Goal: Information Seeking & Learning: Check status

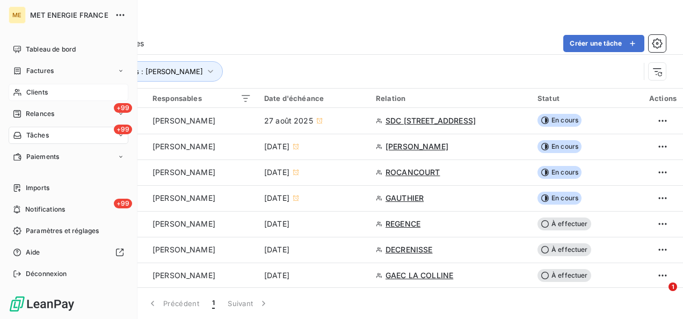
click at [53, 94] on div "Clients" at bounding box center [69, 92] width 120 height 17
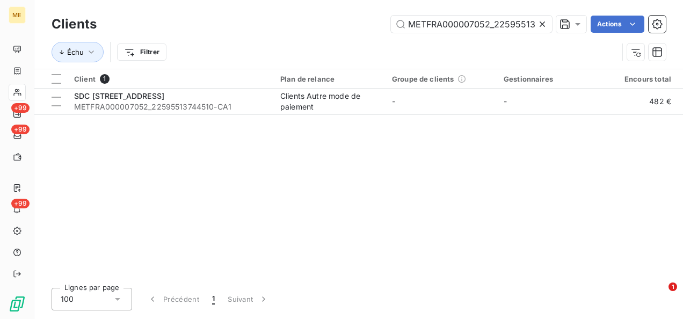
click at [538, 29] on icon at bounding box center [542, 24] width 11 height 11
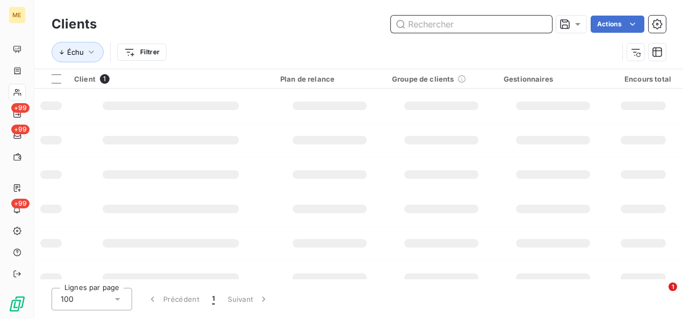
click at [534, 25] on input "text" at bounding box center [471, 24] width 161 height 17
paste input "METFRA000005208_19684804587905"
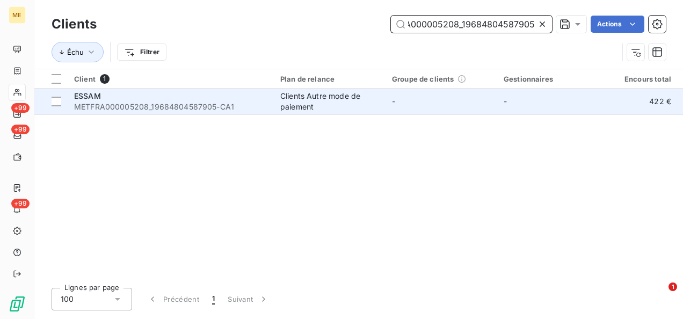
type input "METFRA000005208_19684804587905"
click at [421, 107] on td "-" at bounding box center [441, 102] width 112 height 26
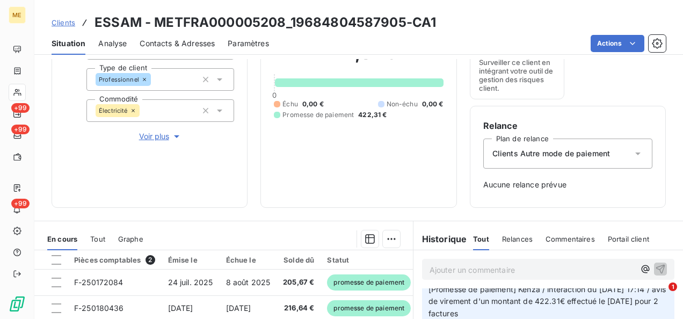
scroll to position [107, 0]
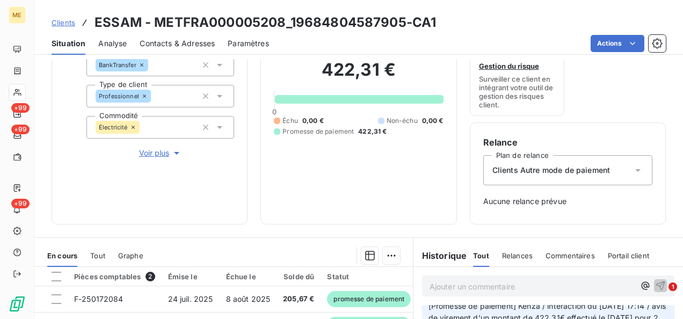
click at [69, 28] on div "Clients ESSAM - METFRA000005208_19684804587905-CA1" at bounding box center [244, 22] width 384 height 19
drag, startPoint x: 69, startPoint y: 24, endPoint x: 85, endPoint y: 24, distance: 16.1
click at [69, 24] on span "Clients" at bounding box center [64, 22] width 24 height 9
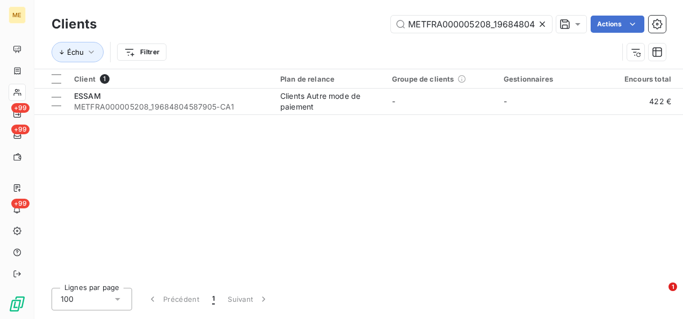
scroll to position [0, 32]
click at [538, 23] on icon at bounding box center [542, 24] width 11 height 11
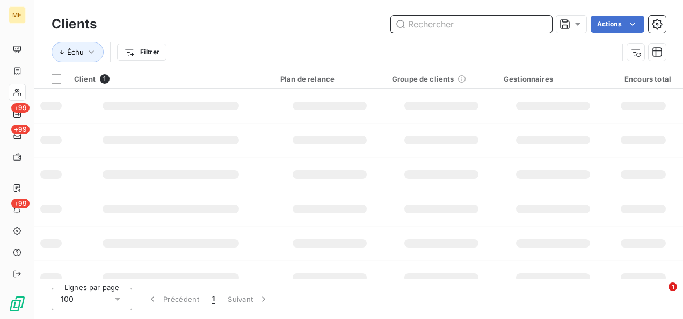
click at [538, 23] on input "text" at bounding box center [471, 24] width 161 height 17
paste input "METFRA000002976_21305788620604"
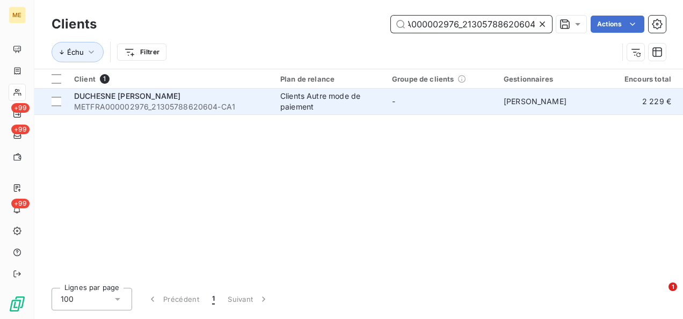
type input "METFRA000002976_21305788620604"
click at [225, 103] on span "METFRA000002976_21305788620604-CA1" at bounding box center [170, 106] width 193 height 11
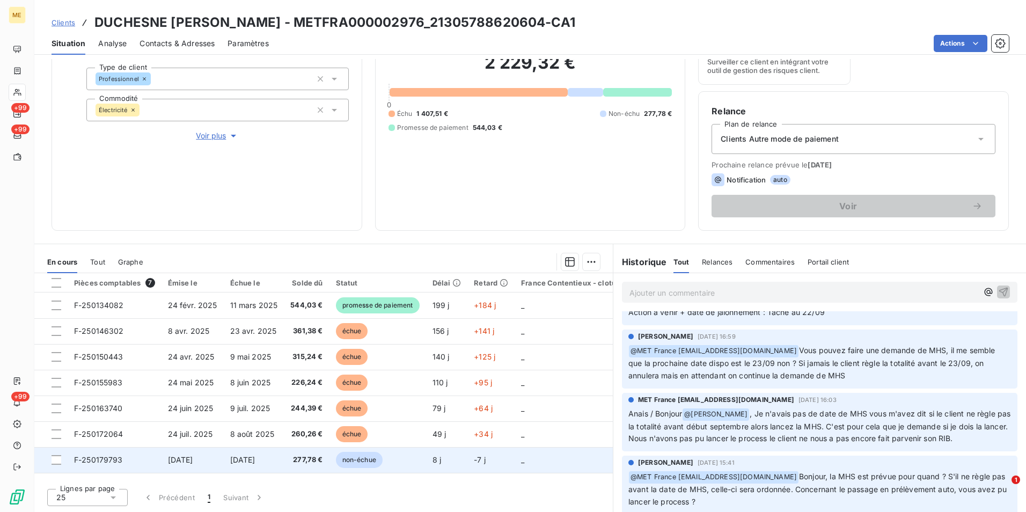
scroll to position [96, 0]
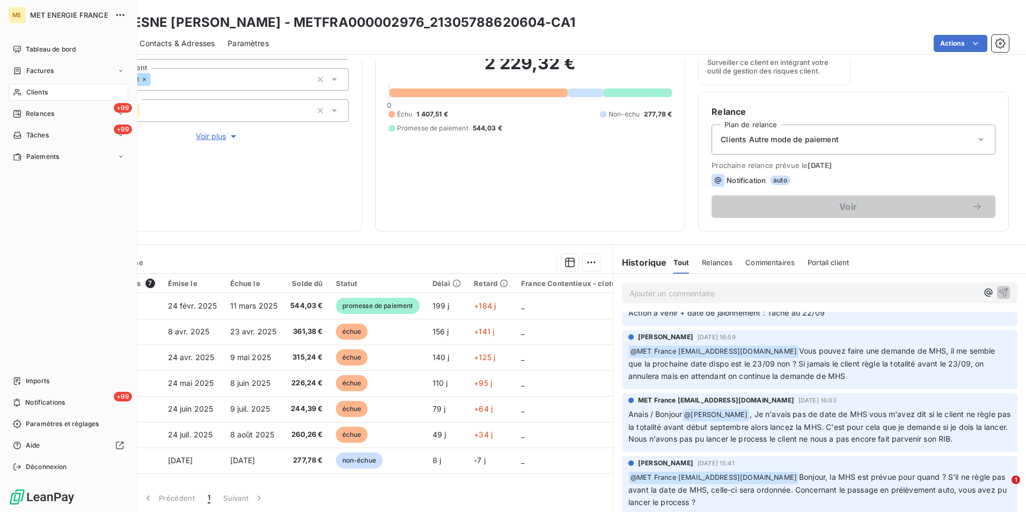
click at [35, 92] on span "Clients" at bounding box center [36, 92] width 21 height 10
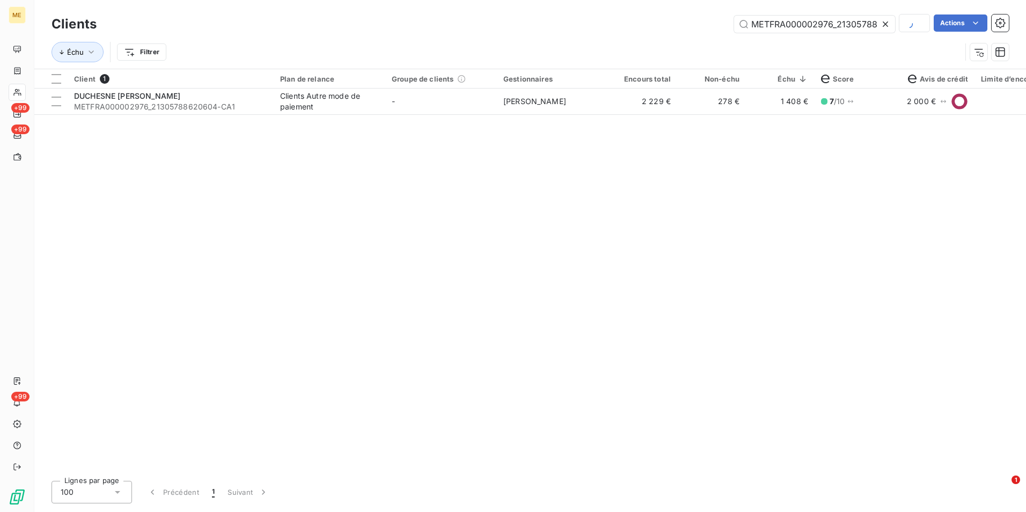
scroll to position [0, 32]
click at [682, 23] on icon at bounding box center [885, 24] width 11 height 11
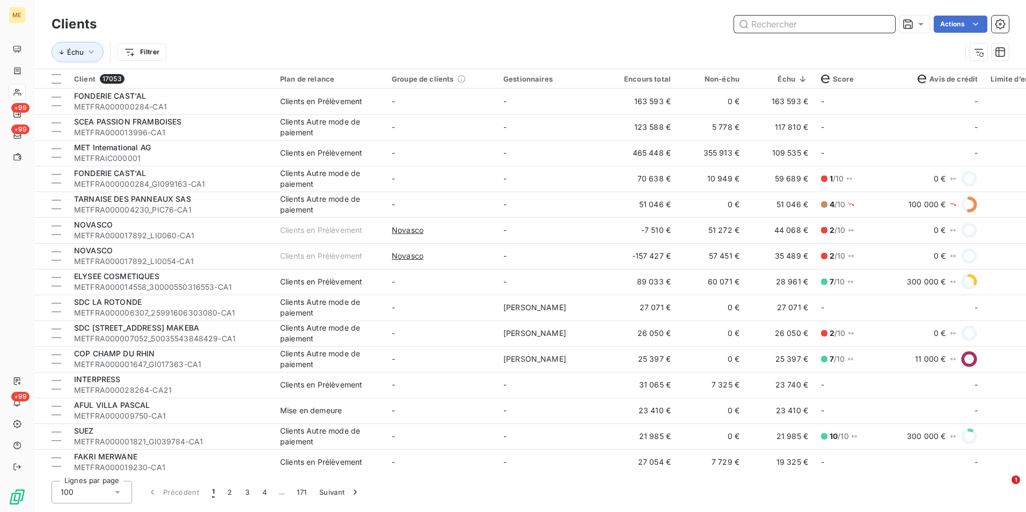
click at [682, 32] on input "text" at bounding box center [814, 24] width 161 height 17
click at [682, 23] on input "text" at bounding box center [814, 24] width 161 height 17
paste input "METFRA000014391_25925615012353"
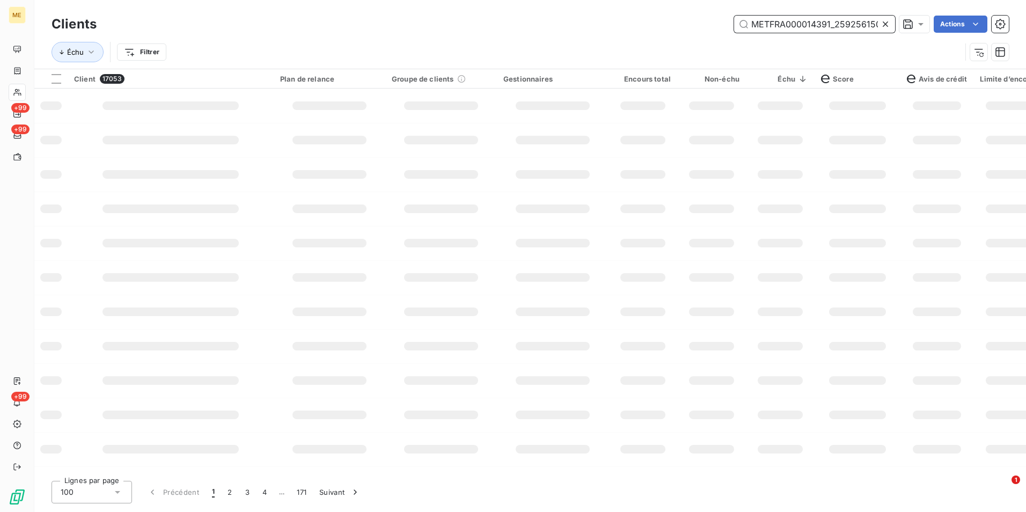
scroll to position [0, 26]
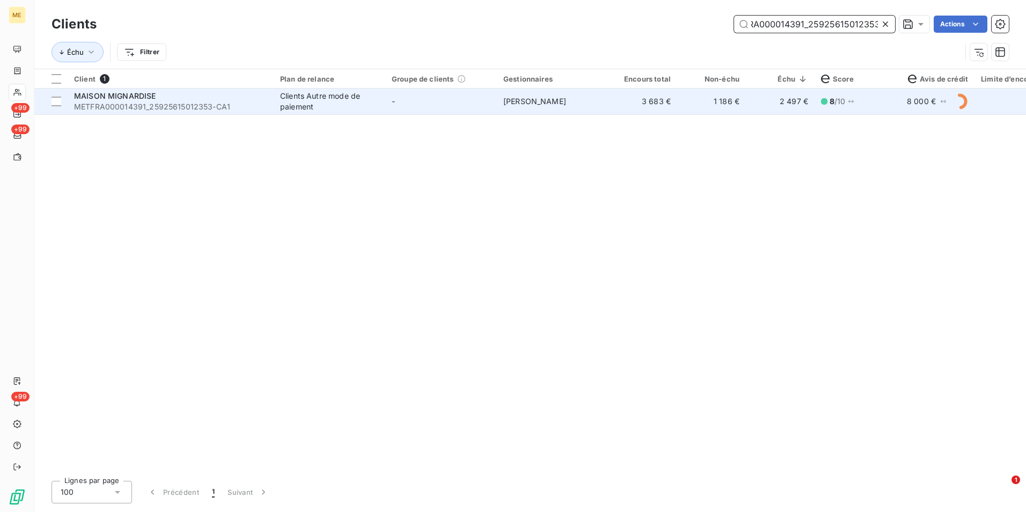
type input "METFRA000014391_25925615012353"
click at [455, 106] on td "-" at bounding box center [441, 102] width 112 height 26
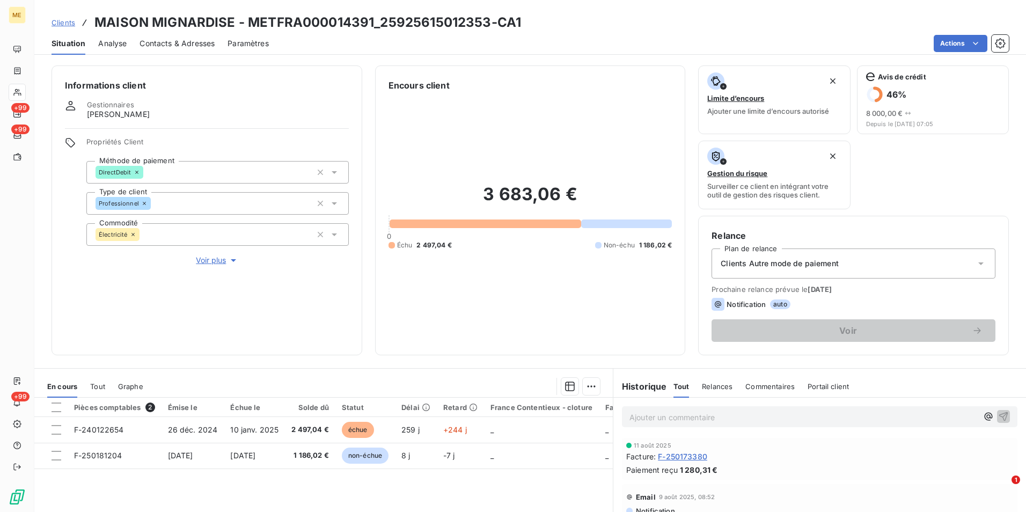
click at [59, 17] on link "Clients" at bounding box center [64, 22] width 24 height 11
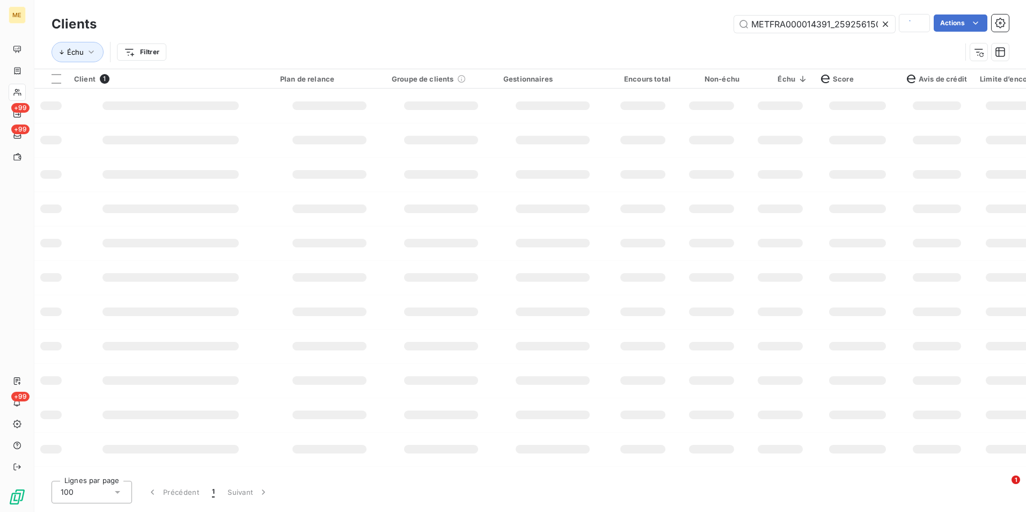
scroll to position [0, 27]
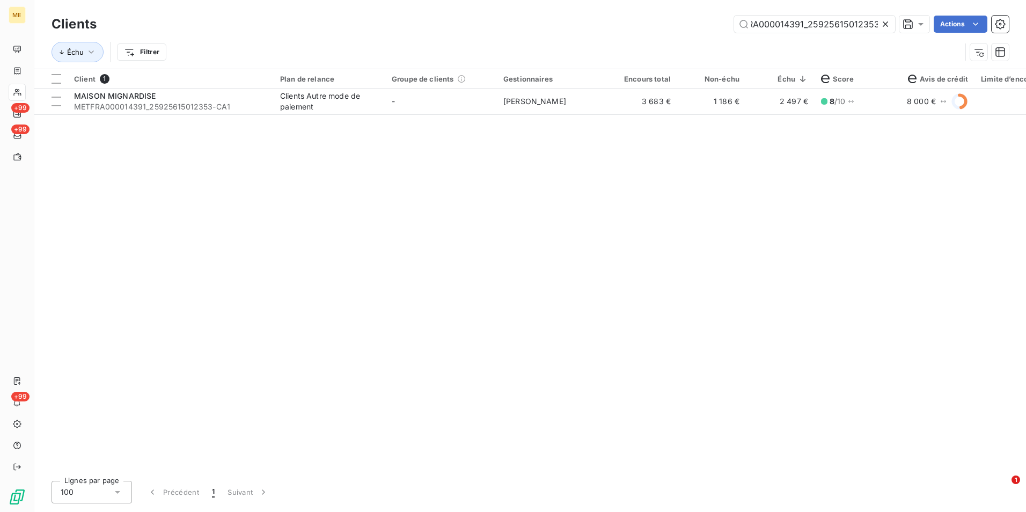
click at [682, 20] on icon at bounding box center [885, 24] width 11 height 11
click at [682, 18] on input "text" at bounding box center [814, 24] width 161 height 17
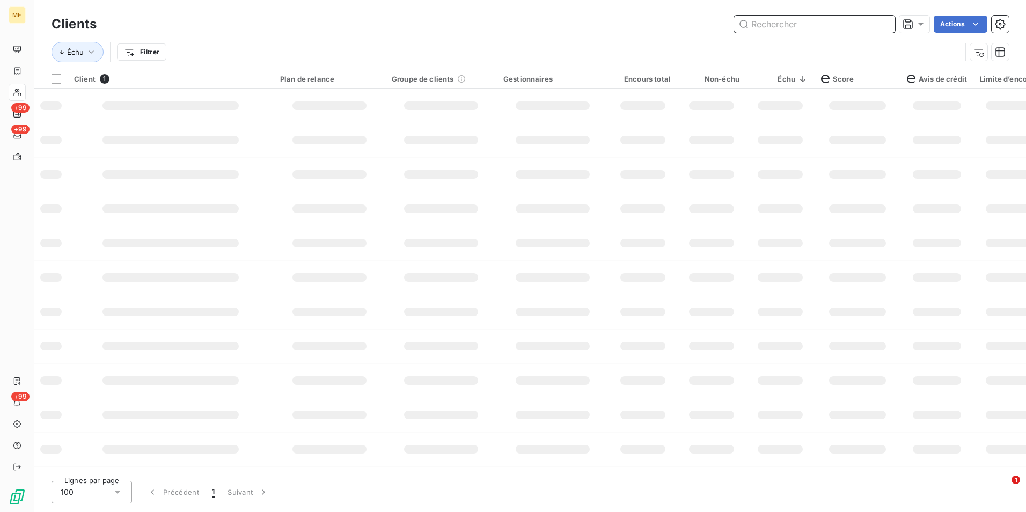
paste input "METFRA000005033_25826628055479"
type input "METFRA000005033_25826628055479"
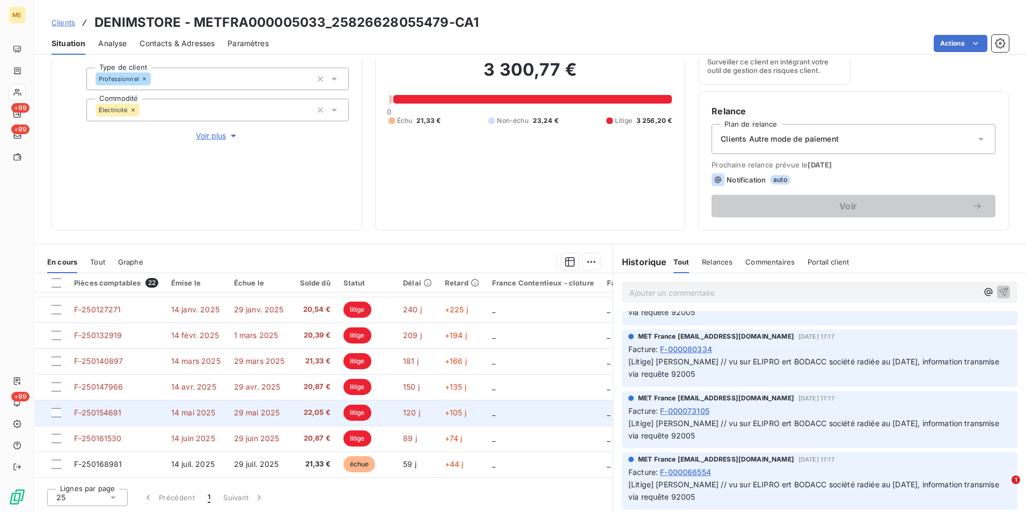
scroll to position [384, 0]
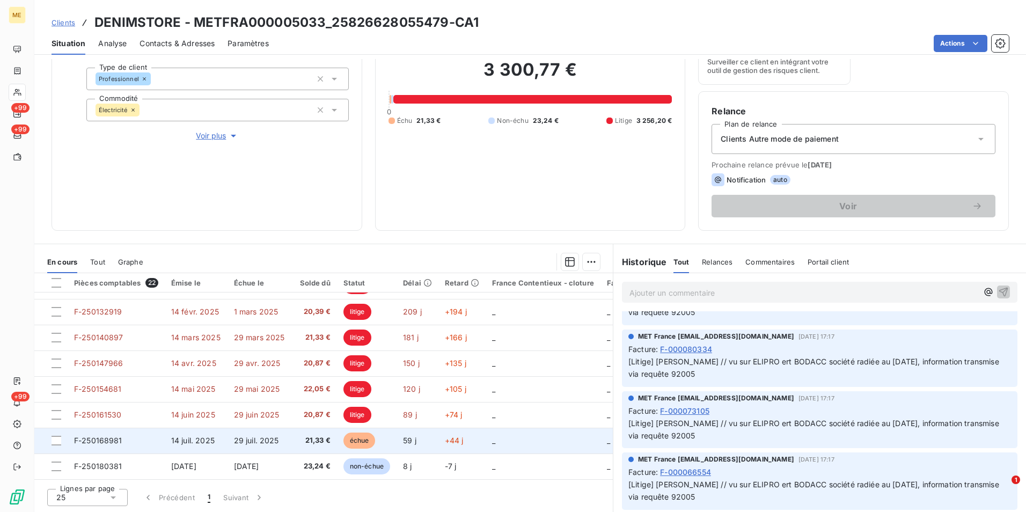
click at [261, 318] on td "29 juil. 2025" at bounding box center [260, 441] width 64 height 26
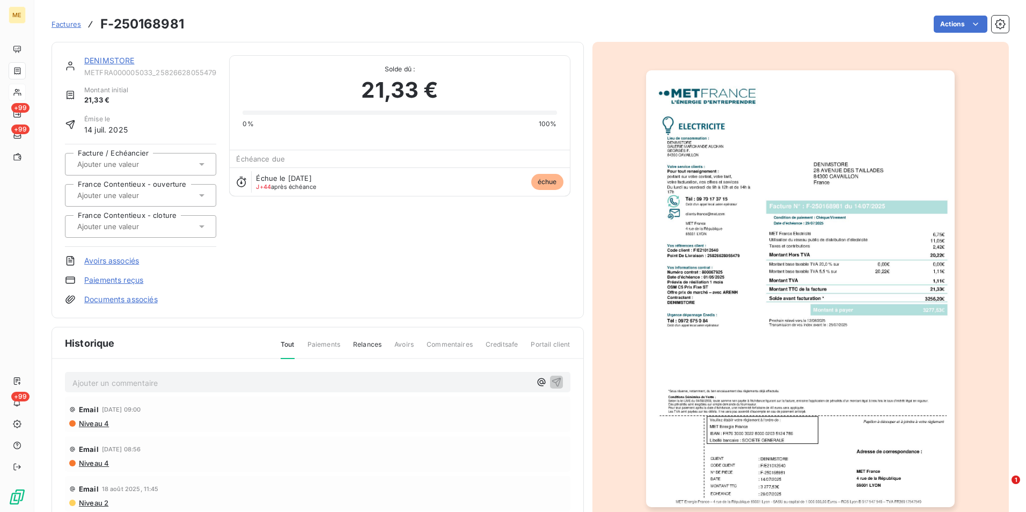
click at [682, 196] on img "button" at bounding box center [800, 288] width 309 height 437
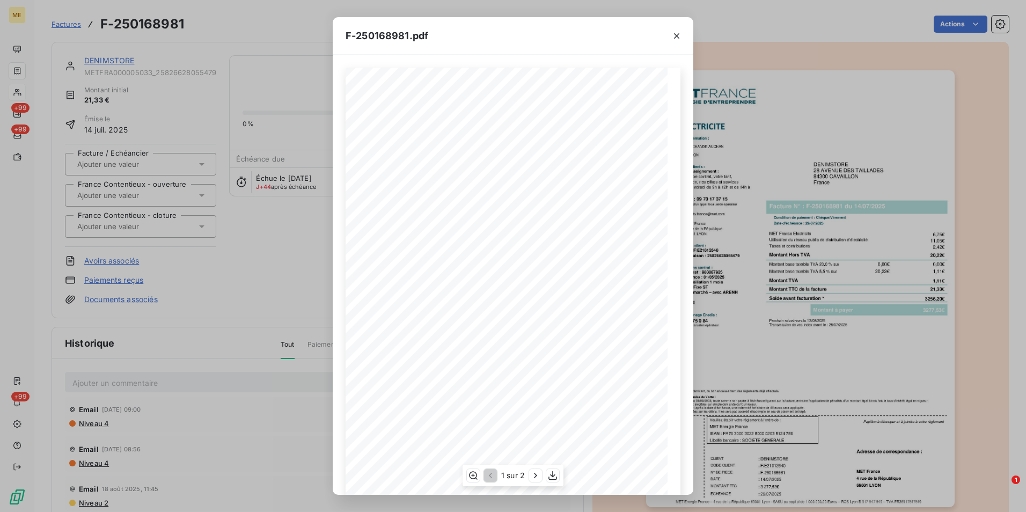
click at [529, 318] on div "1 sur 2" at bounding box center [513, 475] width 101 height 21
click at [539, 318] on button "button" at bounding box center [535, 475] width 13 height 13
click at [265, 281] on div "F-250168981.pdf Détail de votre facture : Document à conserver 10 ans 2/2 Numér…" at bounding box center [513, 256] width 1026 height 512
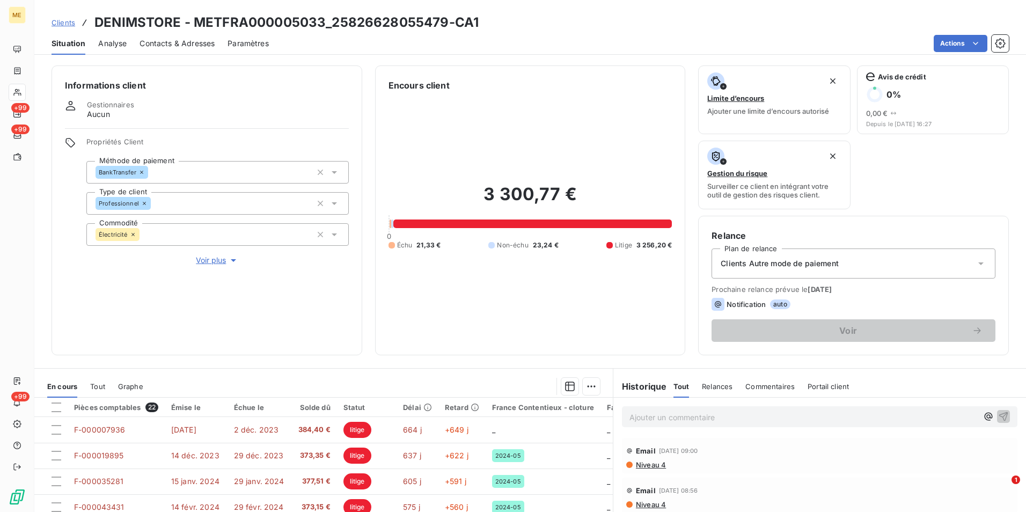
scroll to position [54, 0]
click at [121, 10] on div "Clients DENIMSTORE - METFRA000005033_25826628055479-CA1 Situation Analyse Conta…" at bounding box center [530, 27] width 992 height 55
click at [122, 25] on h3 "DENIMSTORE - METFRA000005033_25826628055479-CA1" at bounding box center [286, 22] width 384 height 19
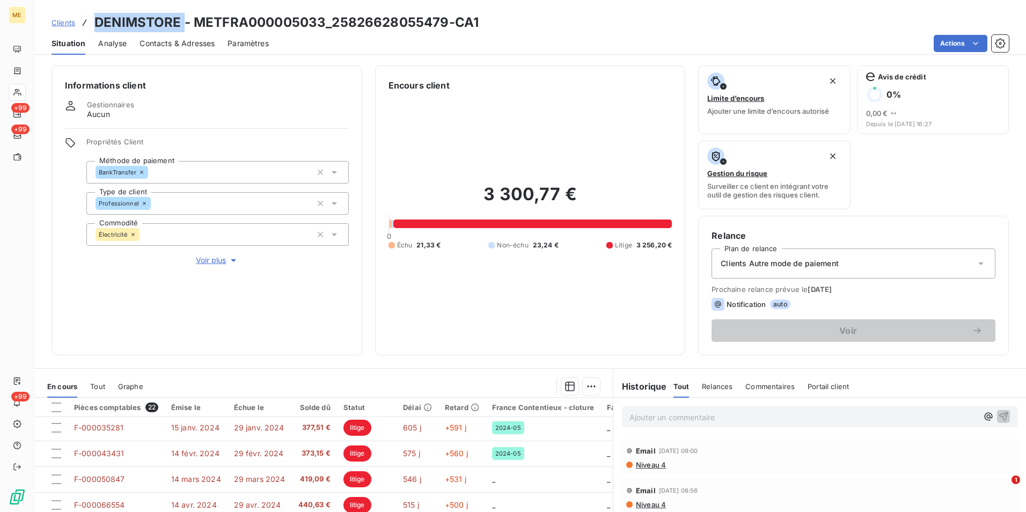
click at [122, 25] on h3 "DENIMSTORE - METFRA000005033_25826628055479-CA1" at bounding box center [286, 22] width 384 height 19
copy h3 "DENIMSTORE"
drag, startPoint x: 70, startPoint y: 21, endPoint x: 204, endPoint y: 24, distance: 133.7
click at [70, 21] on span "Clients" at bounding box center [64, 22] width 24 height 9
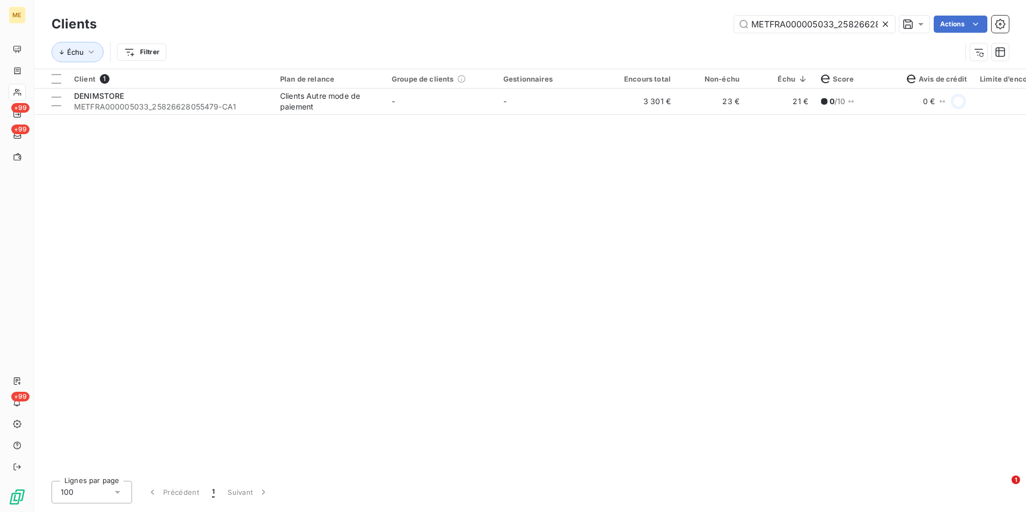
scroll to position [0, 34]
click at [682, 24] on icon at bounding box center [885, 24] width 11 height 11
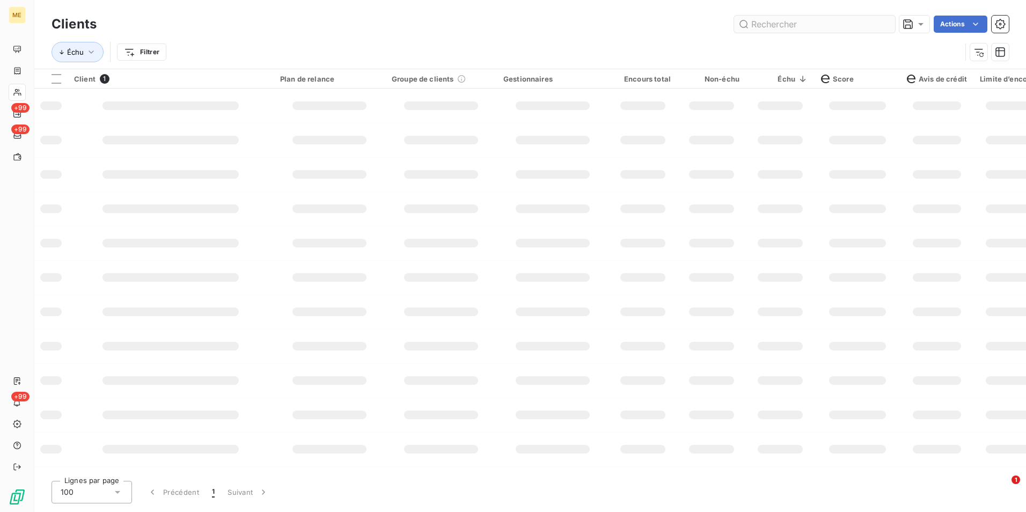
scroll to position [0, 0]
click at [682, 16] on input "text" at bounding box center [814, 24] width 161 height 17
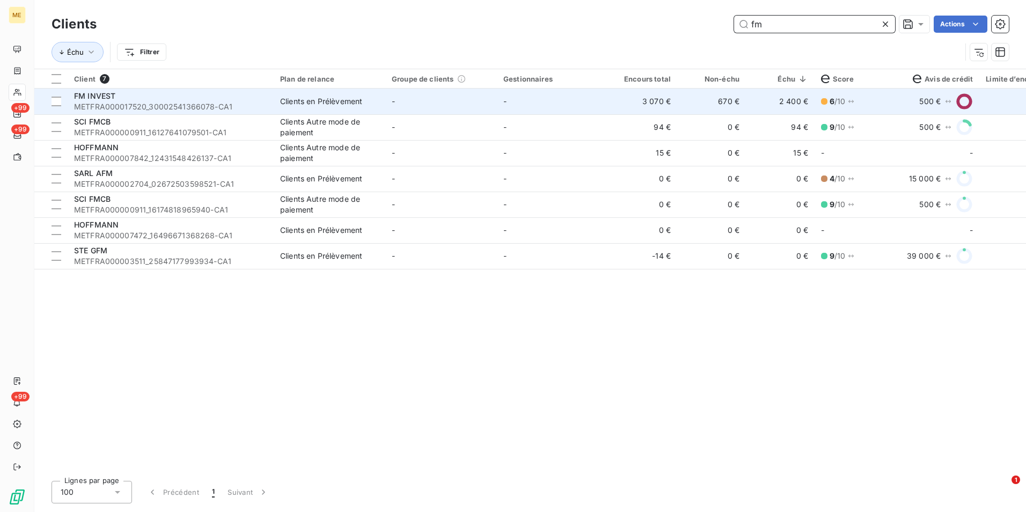
type input "fm"
click at [345, 100] on div "Clients en Prélèvement" at bounding box center [321, 101] width 82 height 11
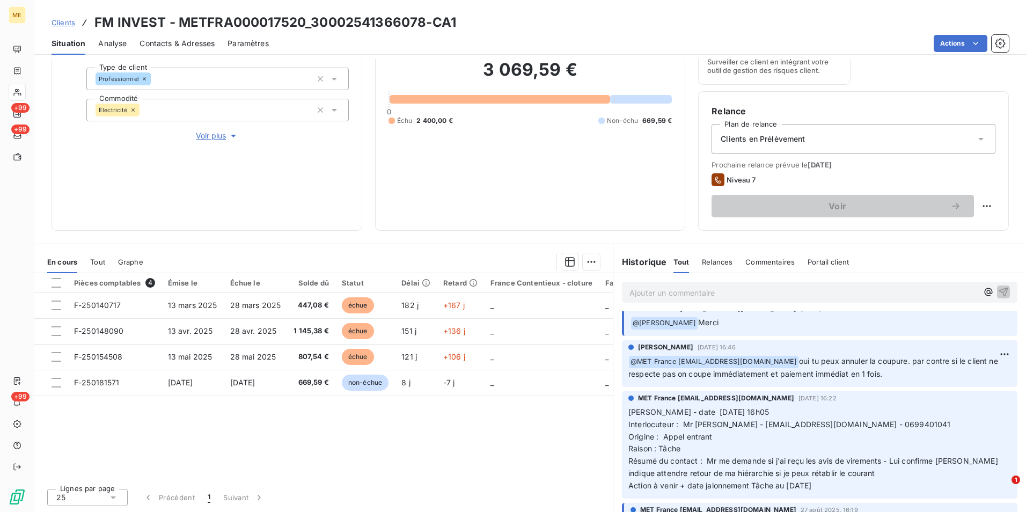
scroll to position [590, 0]
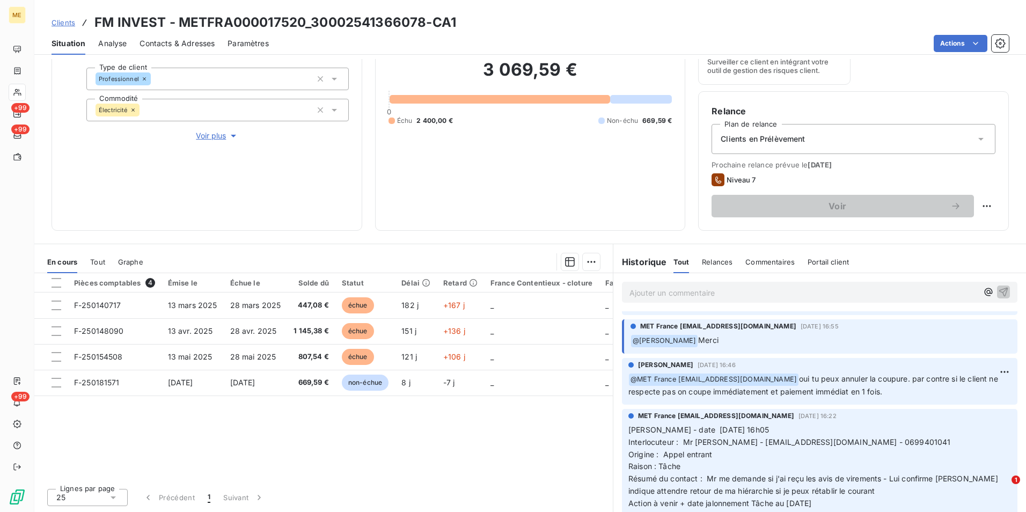
click at [174, 41] on span "Contacts & Adresses" at bounding box center [177, 43] width 75 height 11
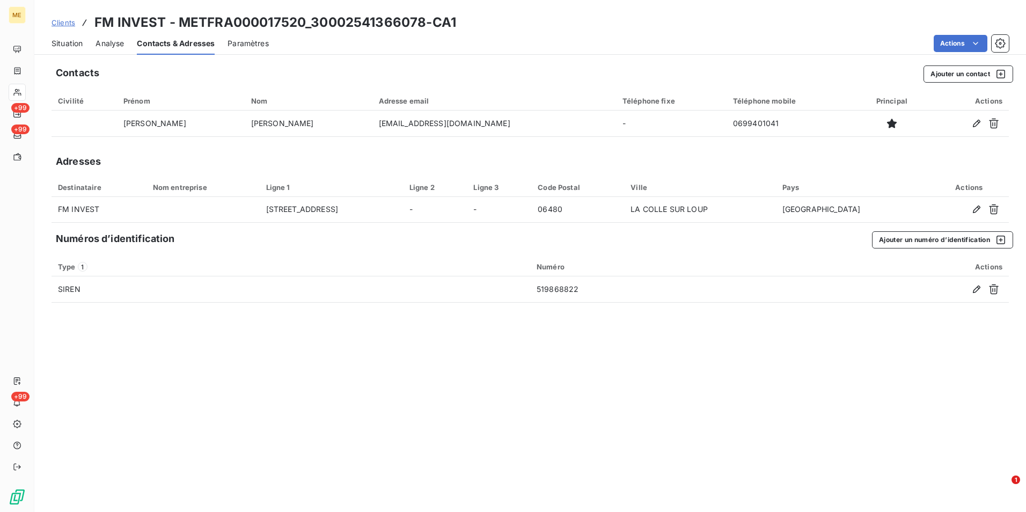
click at [71, 45] on span "Situation" at bounding box center [67, 43] width 31 height 11
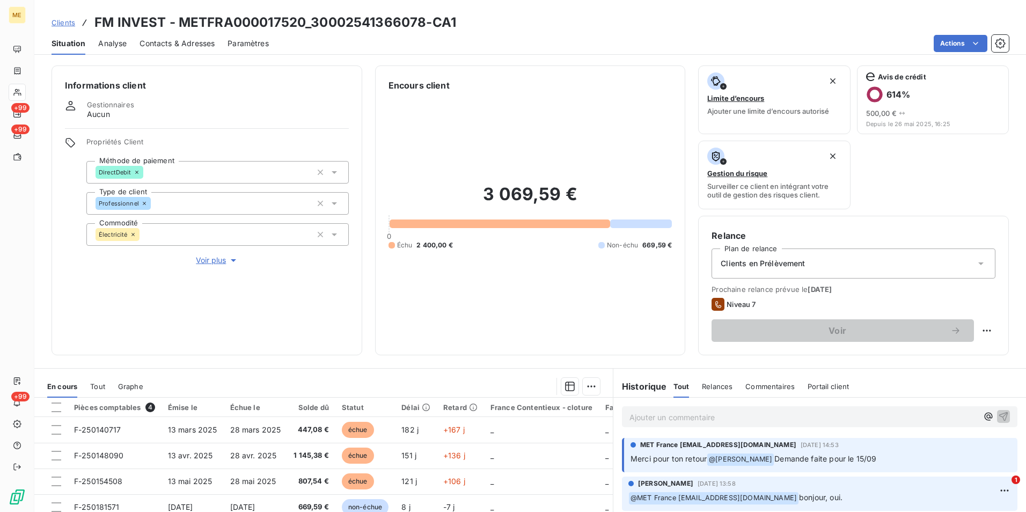
click at [214, 261] on span "Voir plus" at bounding box center [217, 260] width 43 height 11
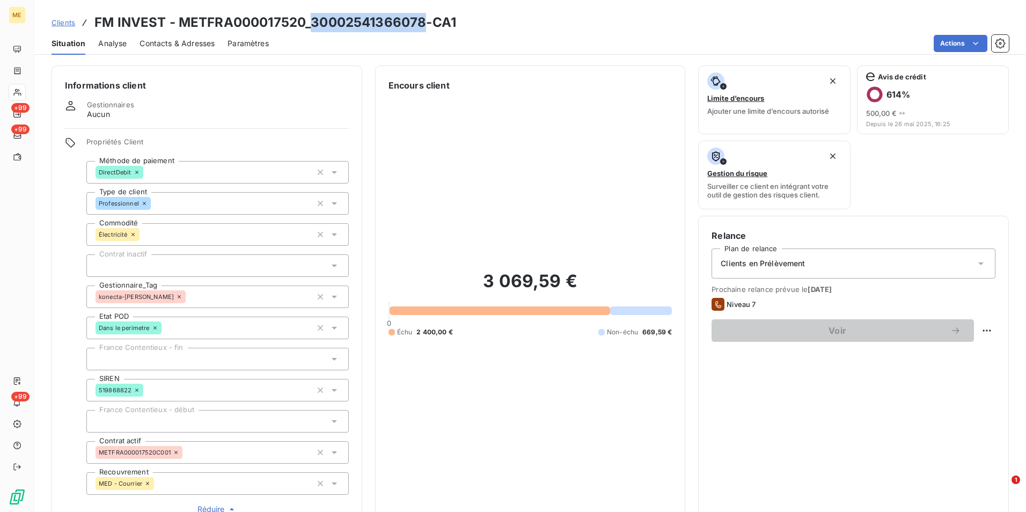
drag, startPoint x: 312, startPoint y: 20, endPoint x: 422, endPoint y: 19, distance: 110.1
click at [422, 19] on h3 "FM INVEST - METFRA000017520_30002541366078-CA1" at bounding box center [275, 22] width 362 height 19
copy h3 "30002541366078"
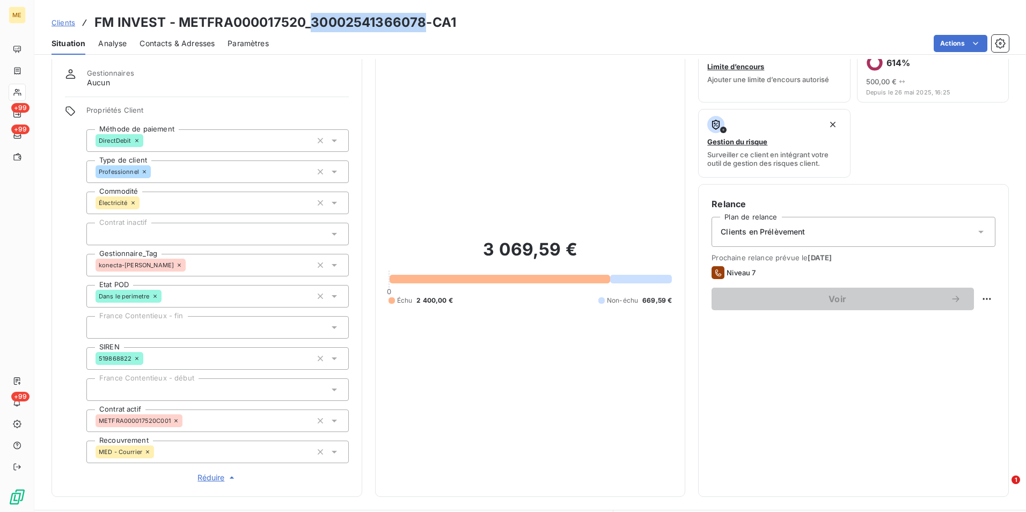
scroll to position [0, 0]
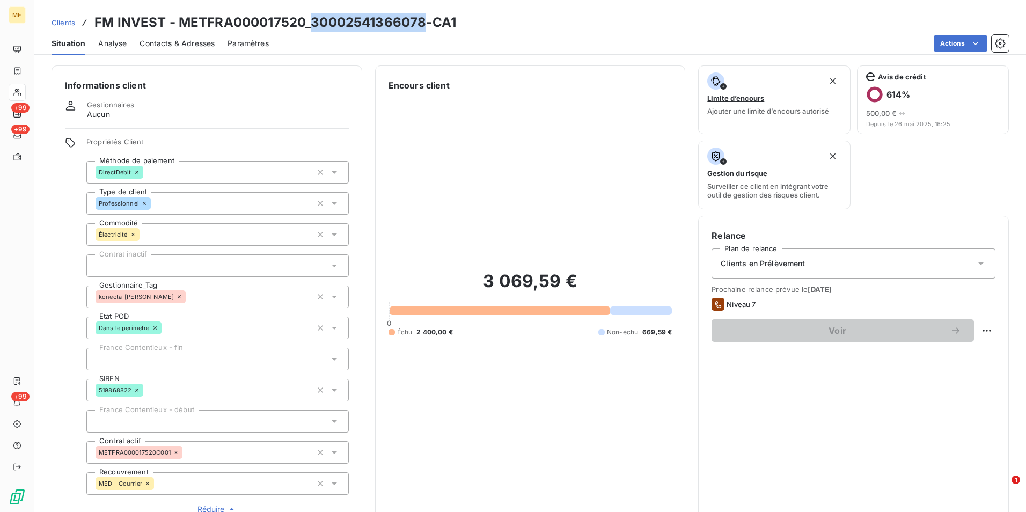
click at [68, 22] on span "Clients" at bounding box center [64, 22] width 24 height 9
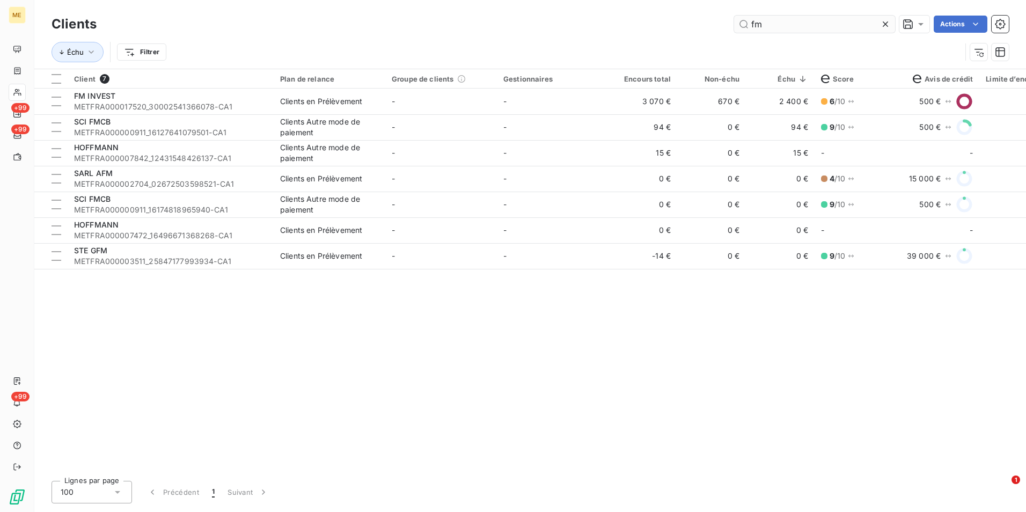
click at [682, 20] on icon at bounding box center [885, 24] width 11 height 11
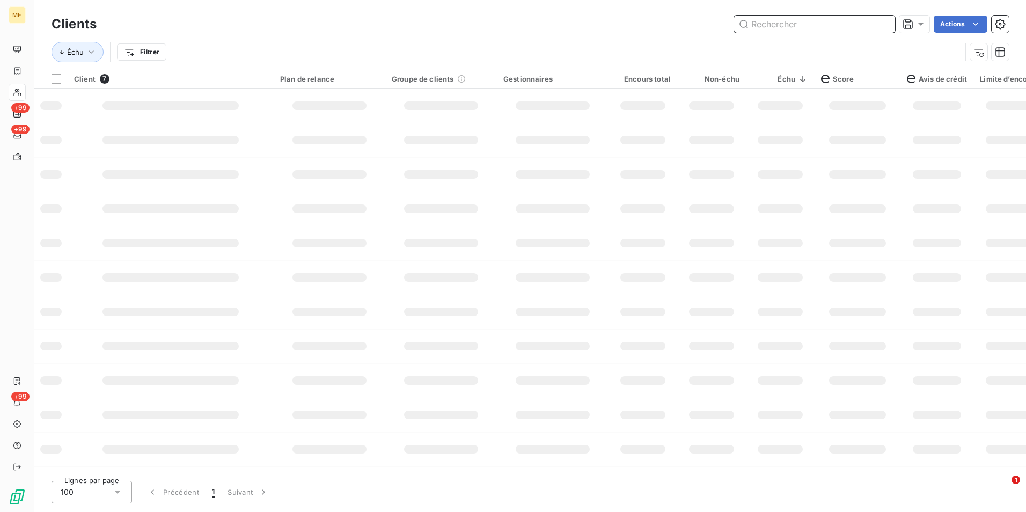
click at [682, 20] on input "text" at bounding box center [814, 24] width 161 height 17
paste input "METFRA000005033_25826628055479"
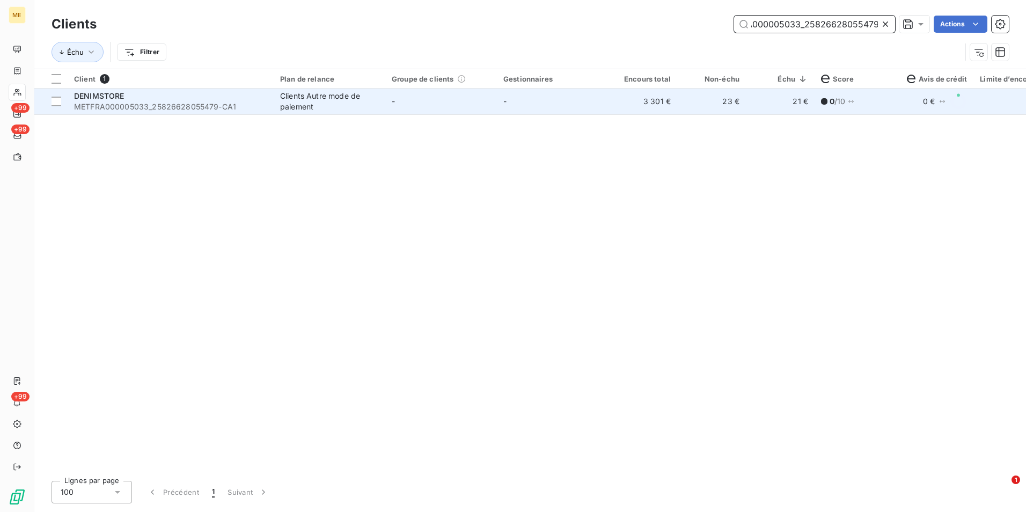
type input "METFRA000005033_25826628055479"
click at [621, 105] on td "3 301 €" at bounding box center [643, 102] width 69 height 26
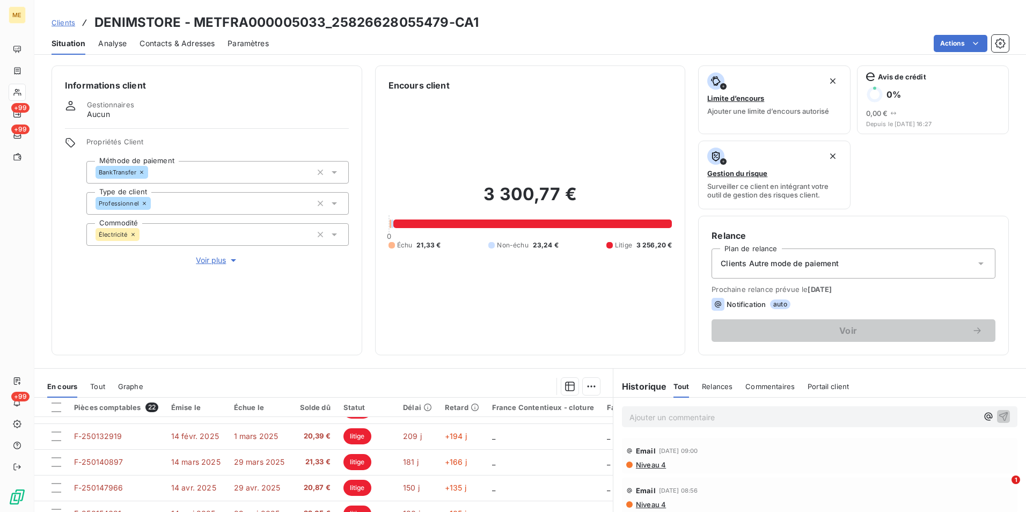
click at [674, 318] on p "Ajouter un commentaire ﻿" at bounding box center [804, 417] width 348 height 13
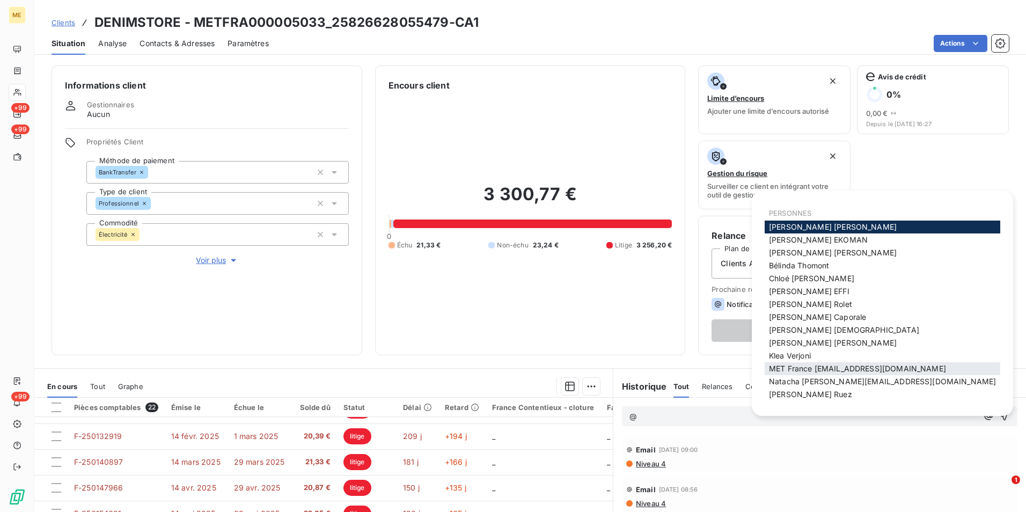
click at [682, 318] on span "MET France [EMAIL_ADDRESS][DOMAIN_NAME]" at bounding box center [857, 368] width 177 height 9
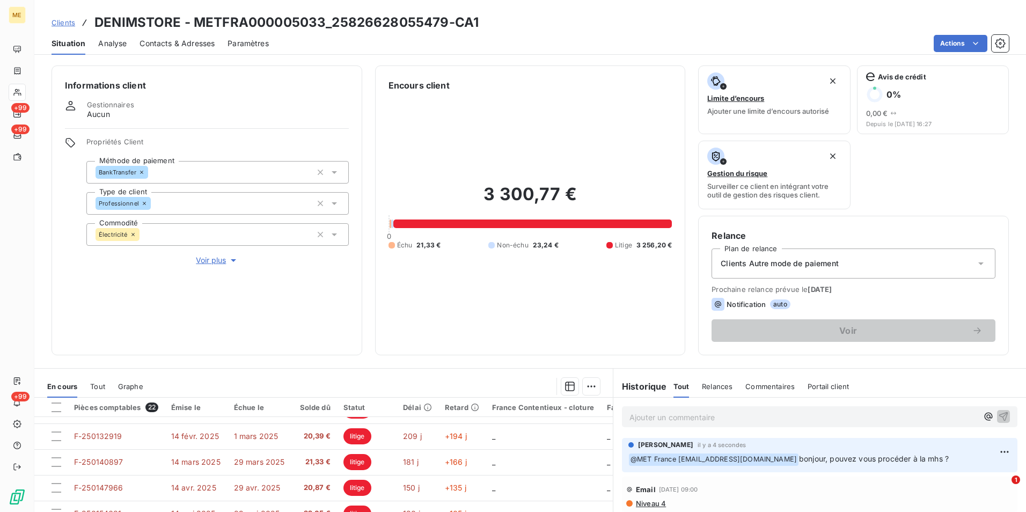
click at [70, 24] on span "Clients" at bounding box center [64, 22] width 24 height 9
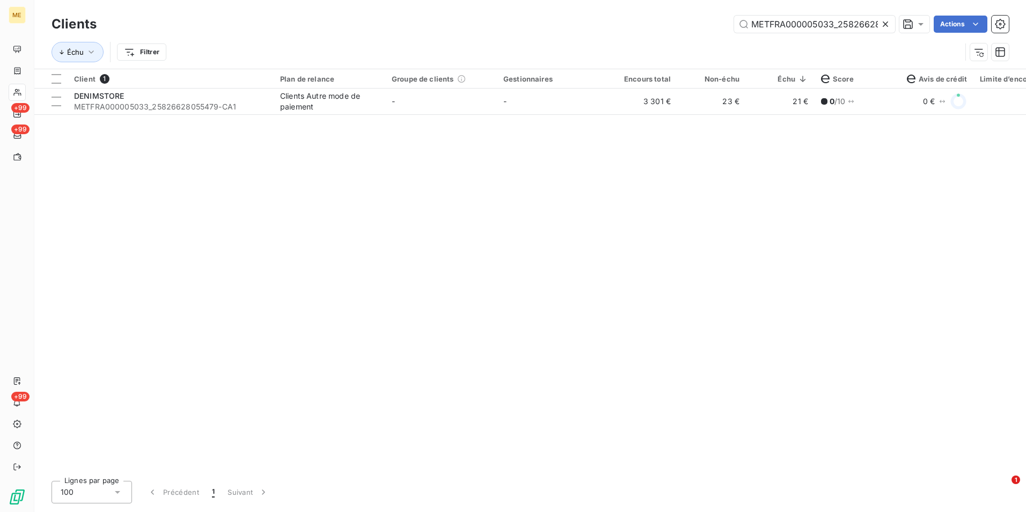
click at [682, 23] on icon at bounding box center [885, 24] width 11 height 11
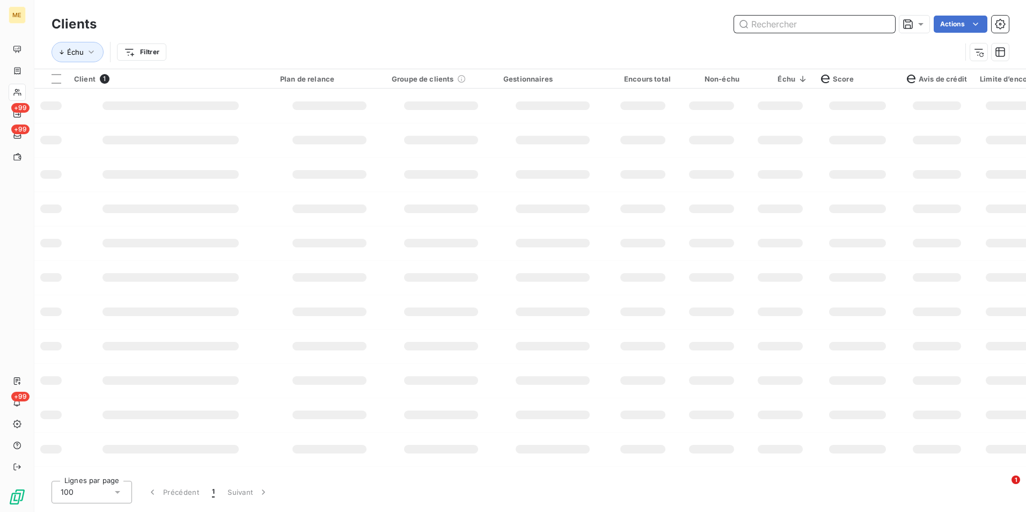
click at [682, 23] on input "text" at bounding box center [814, 24] width 161 height 17
paste input "METFRA000000749_14881910244539"
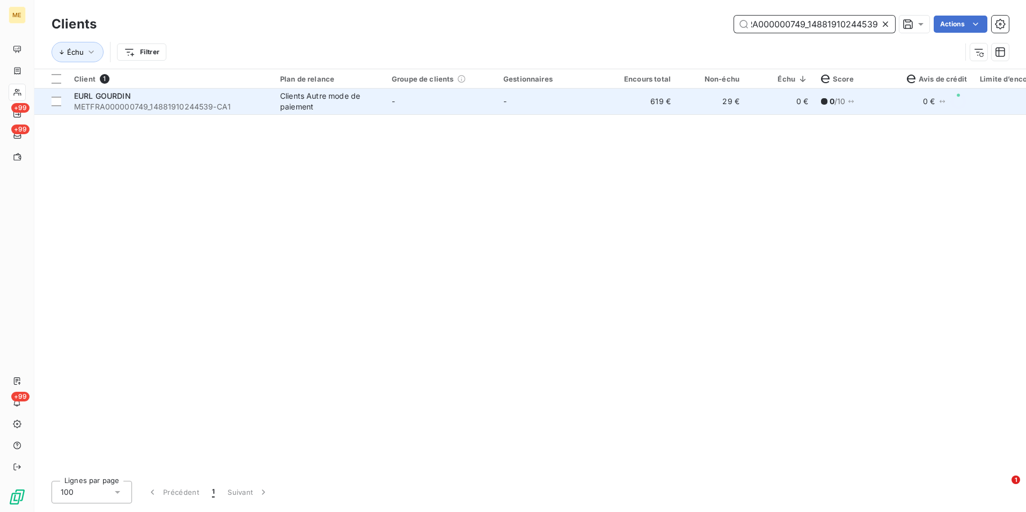
type input "METFRA000000749_14881910244539"
click at [572, 110] on td "-" at bounding box center [553, 102] width 112 height 26
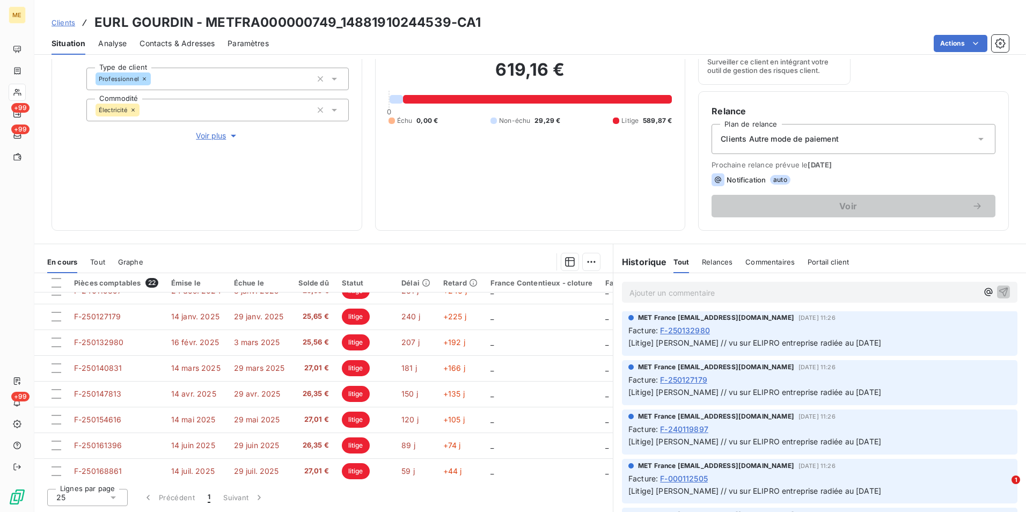
scroll to position [384, 0]
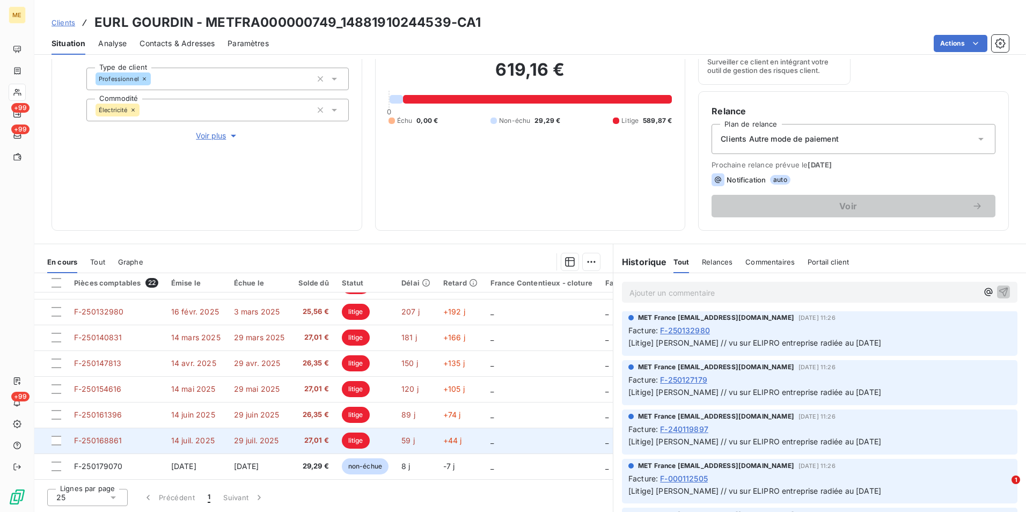
click at [257, 318] on td "29 juil. 2025" at bounding box center [260, 441] width 64 height 26
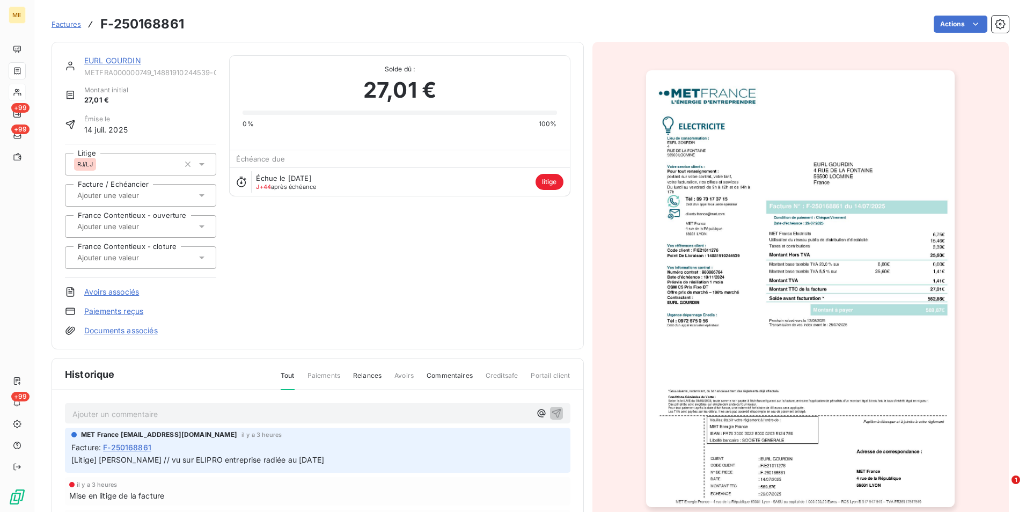
click at [682, 313] on img "button" at bounding box center [800, 288] width 309 height 437
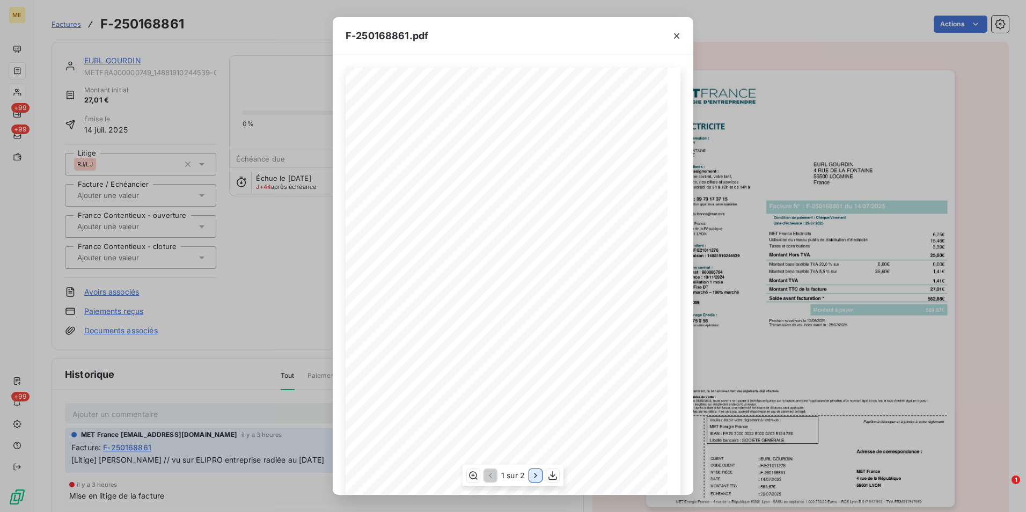
click at [535, 318] on icon "button" at bounding box center [535, 475] width 11 height 11
click at [214, 290] on div "F-250168861.pdf Détail de votre facture : Document à conserver 10 ans 2/2 Numér…" at bounding box center [513, 256] width 1026 height 512
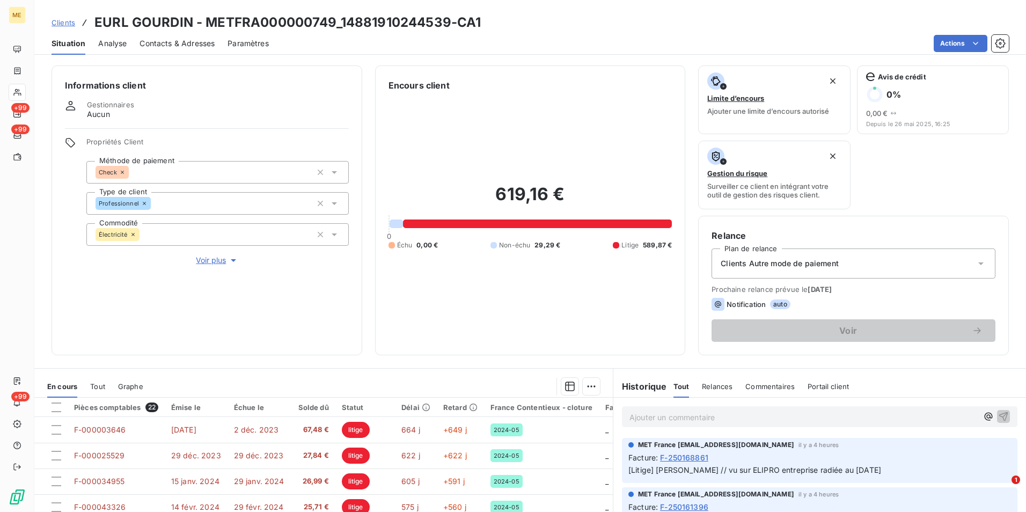
click at [53, 11] on div "Clients EURL GOURDIN - METFRA000000749_14881910244539-CA1 Situation Analyse Con…" at bounding box center [530, 27] width 992 height 55
click at [60, 20] on span "Clients" at bounding box center [64, 22] width 24 height 9
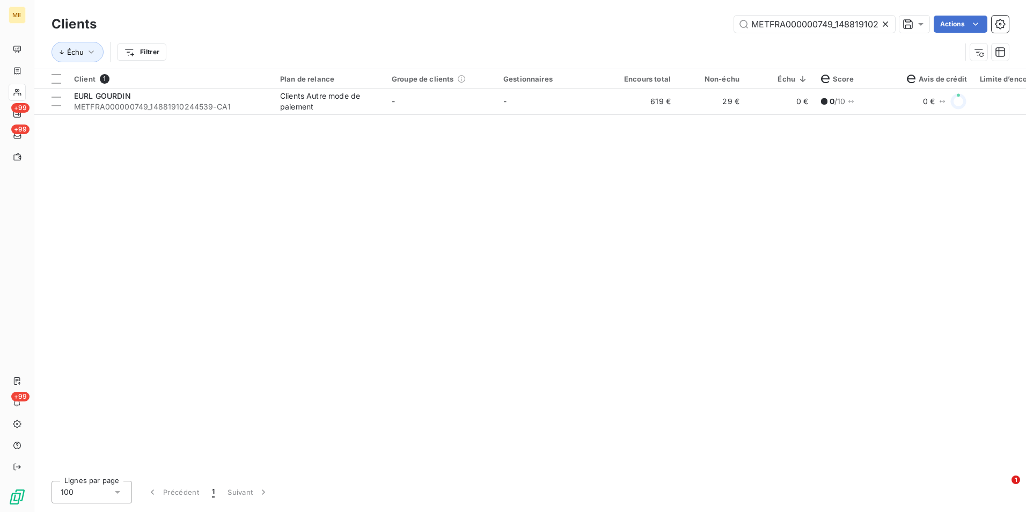
click at [682, 28] on icon at bounding box center [885, 24] width 11 height 11
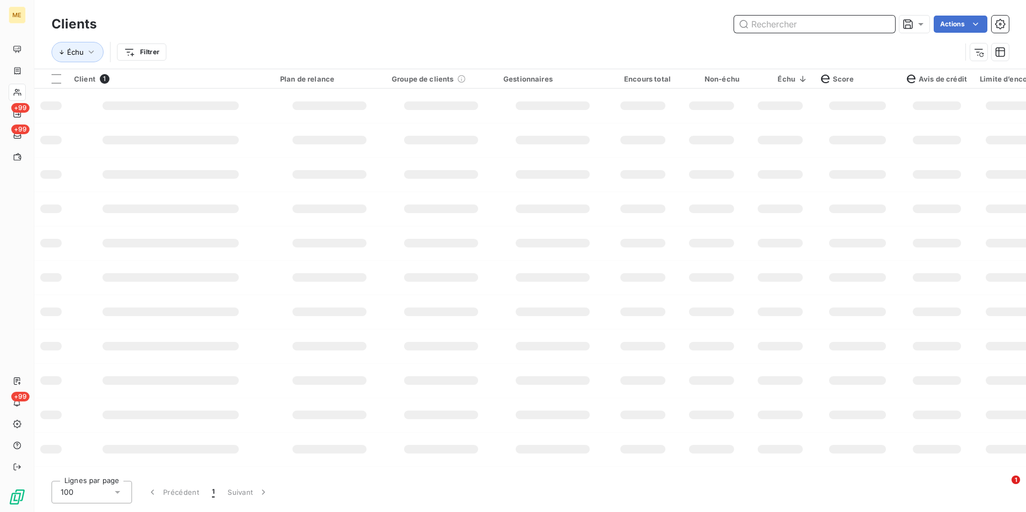
click at [682, 24] on input "text" at bounding box center [814, 24] width 161 height 17
paste input "METFRA000015250_06571924706501"
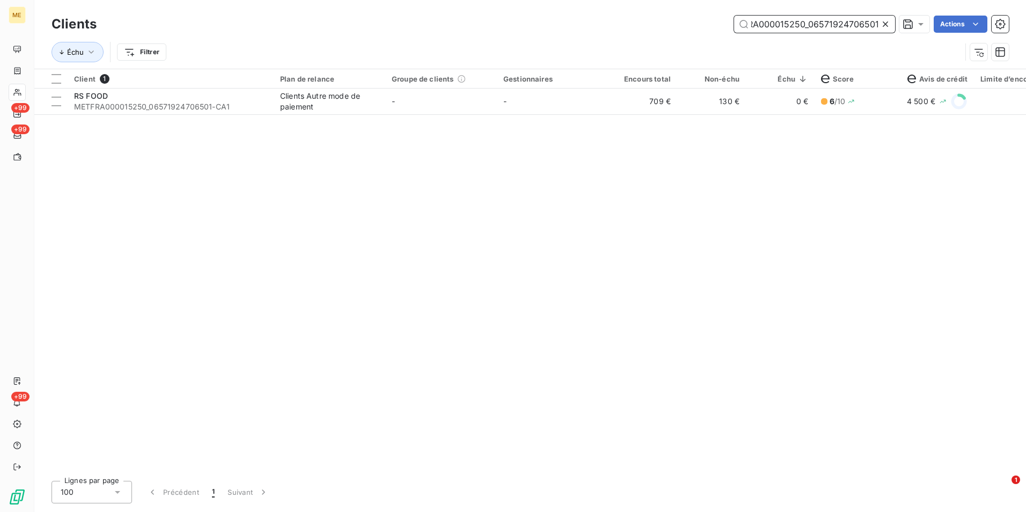
type input "METFRA000015250_06571924706501"
drag, startPoint x: 655, startPoint y: 120, endPoint x: 658, endPoint y: 104, distance: 15.8
click at [656, 116] on div "Client 1 Plan de relance Groupe de clients Gestionnaires Encours total Non-échu…" at bounding box center [530, 270] width 992 height 403
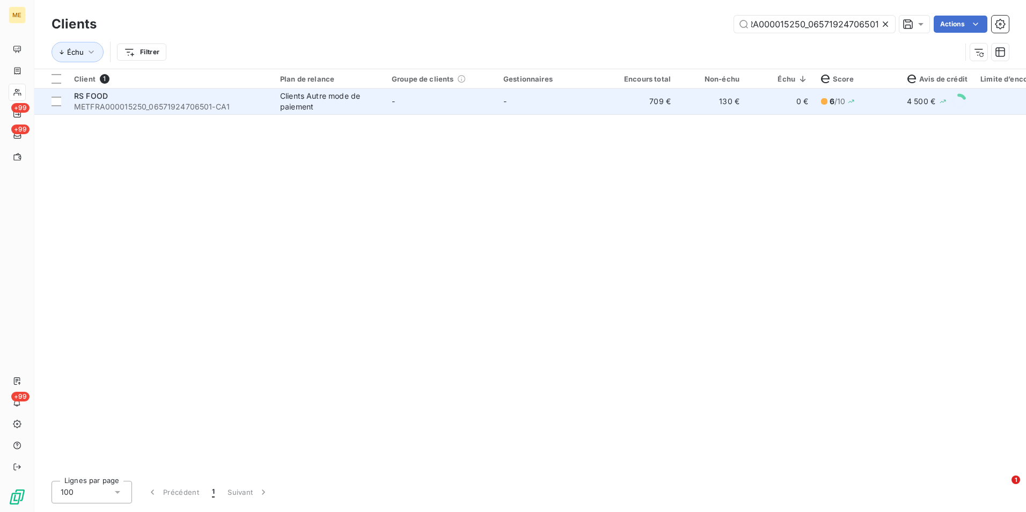
scroll to position [0, 0]
click at [658, 104] on td "709 €" at bounding box center [643, 102] width 69 height 26
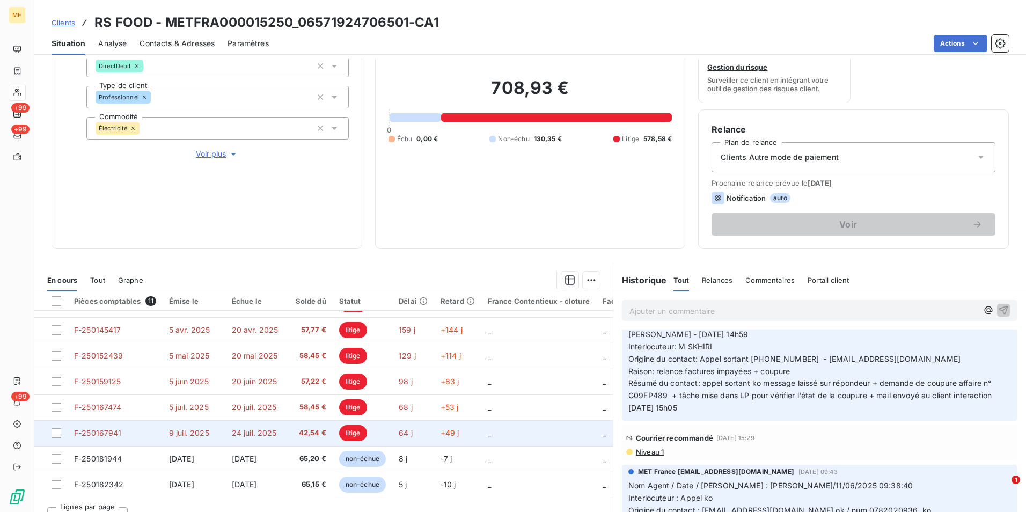
scroll to position [125, 0]
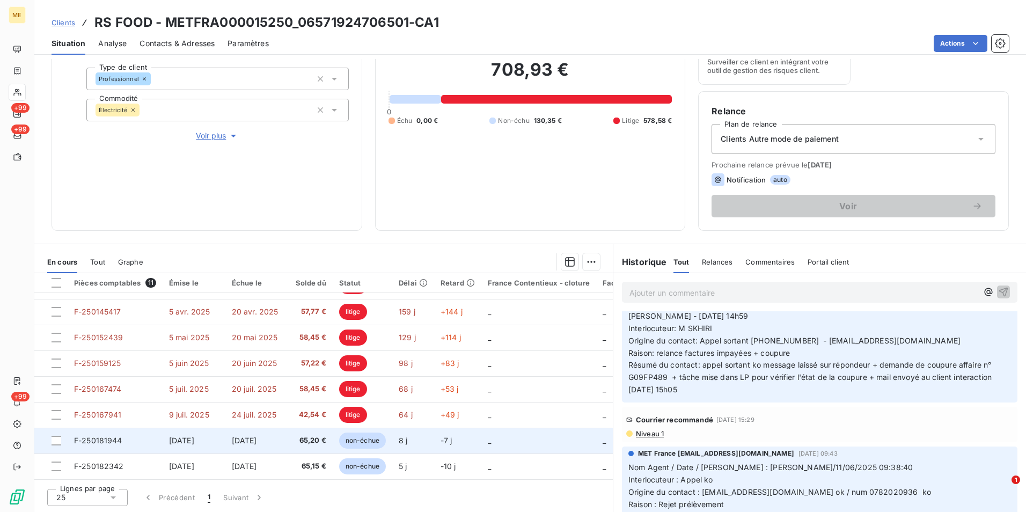
click at [238, 318] on td "[DATE]" at bounding box center [257, 441] width 64 height 26
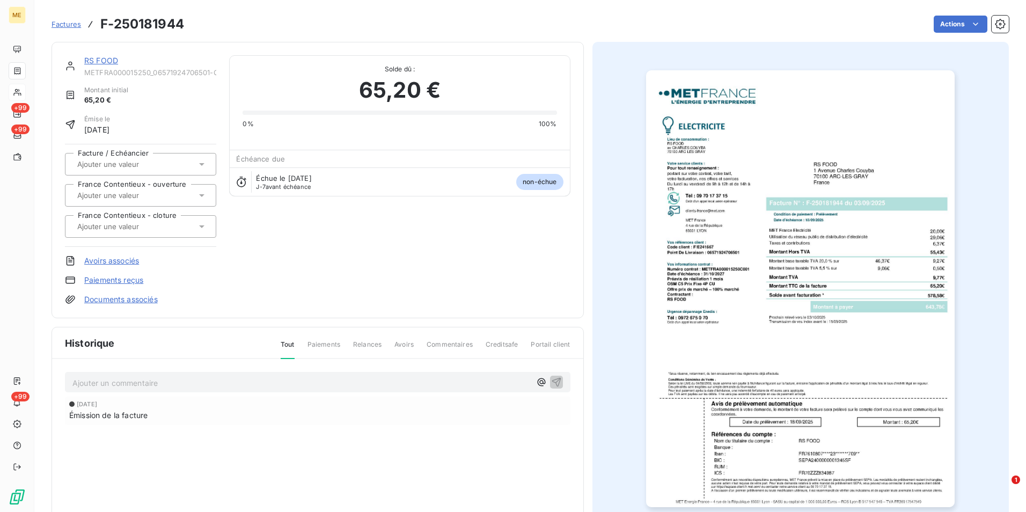
click at [682, 294] on img "button" at bounding box center [800, 288] width 309 height 437
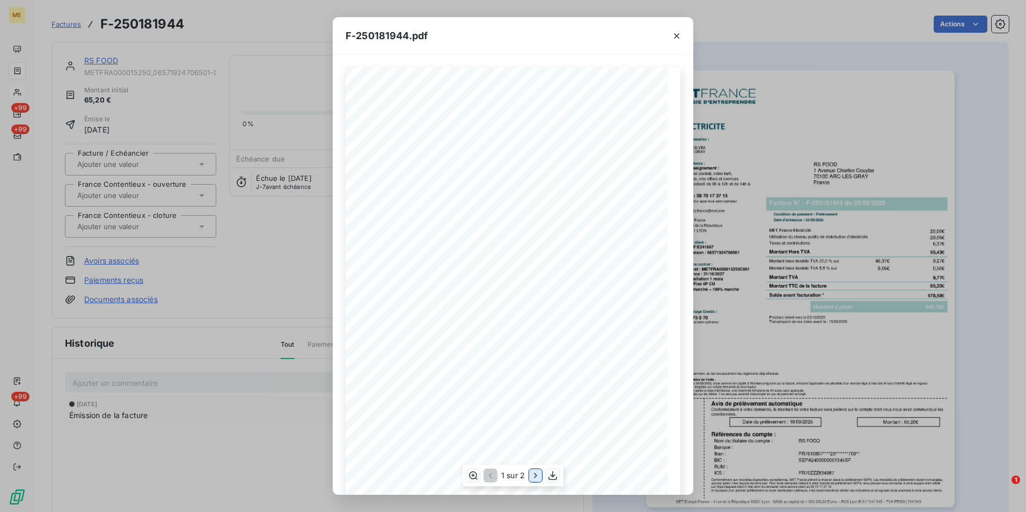
click at [541, 318] on div "1 sur 2" at bounding box center [513, 475] width 101 height 21
click at [539, 318] on icon "button" at bounding box center [535, 475] width 11 height 11
click at [289, 271] on div "F-250181944.pdf Détail de votre facture : Document à conserver 10 ans 2/2 Numér…" at bounding box center [513, 256] width 1026 height 512
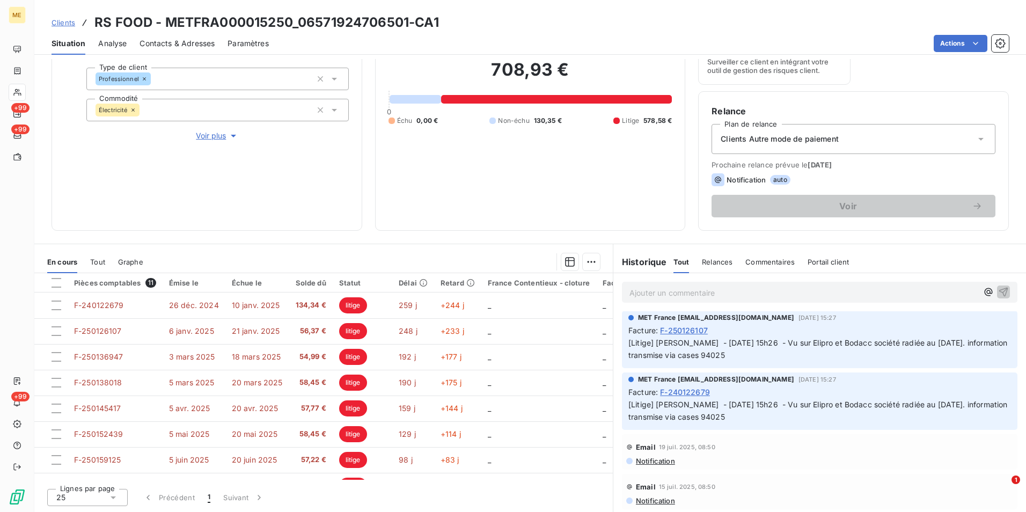
scroll to position [429, 0]
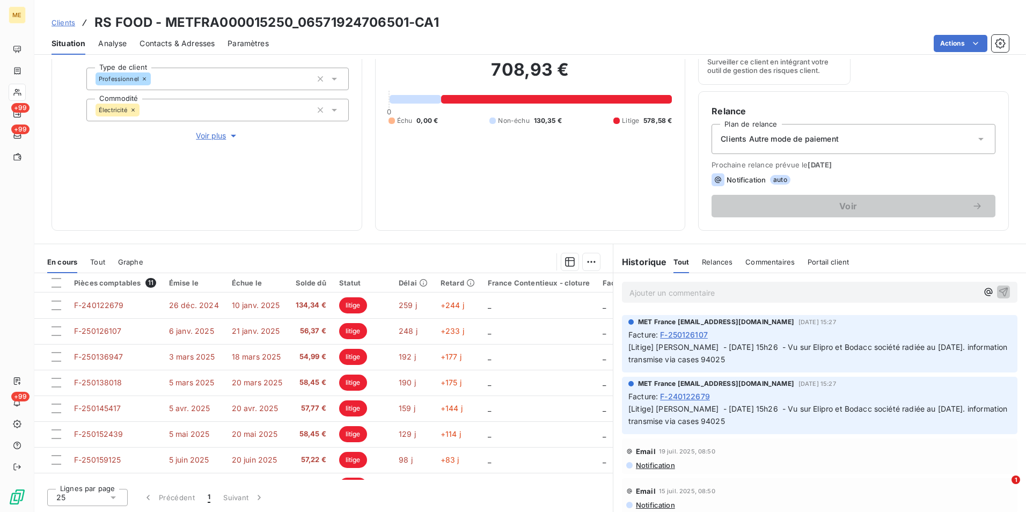
click at [682, 318] on span "[Litige] [PERSON_NAME] - [DATE] 15h26 - Vu sur Elipro et Bodacc société radiée …" at bounding box center [820, 414] width 382 height 21
copy span "94025"
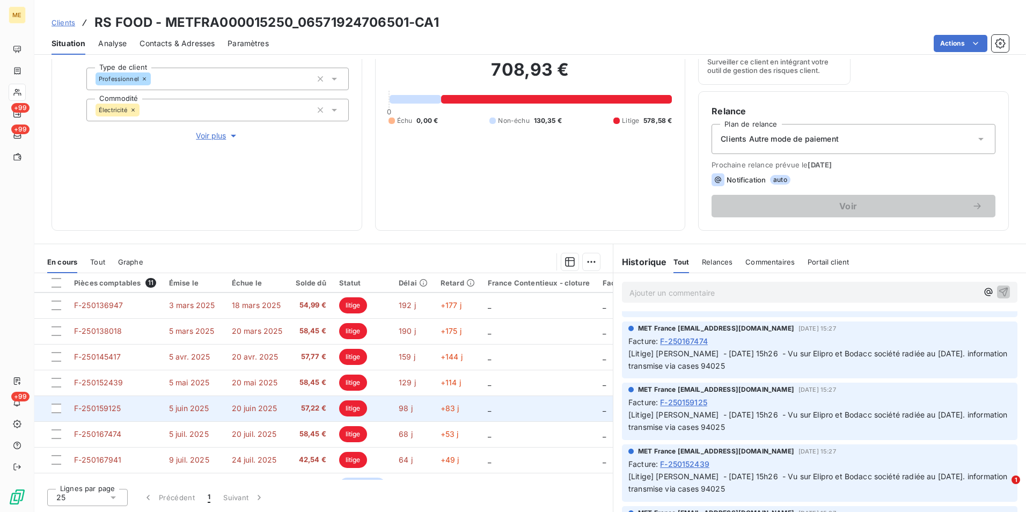
scroll to position [101, 0]
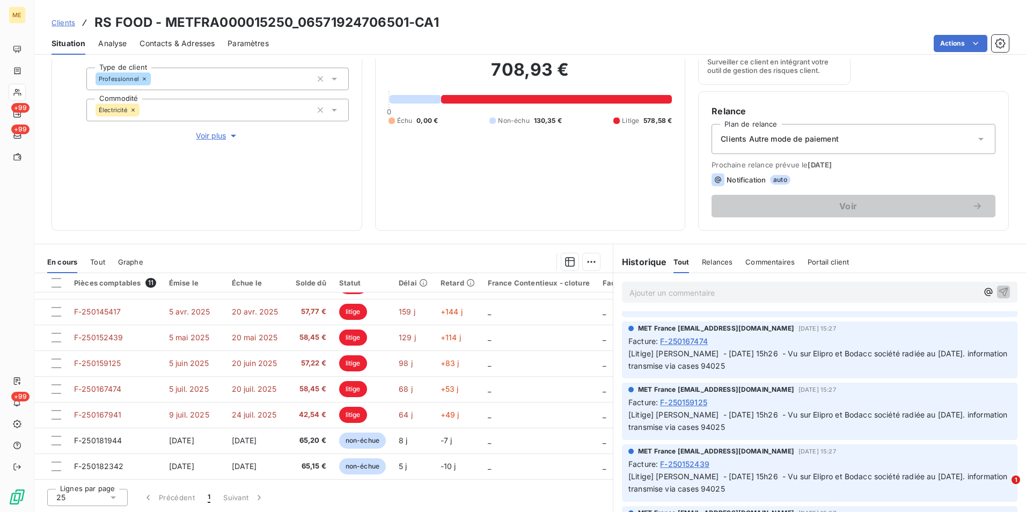
click at [682, 294] on p "Ajouter un commentaire ﻿" at bounding box center [804, 292] width 348 height 13
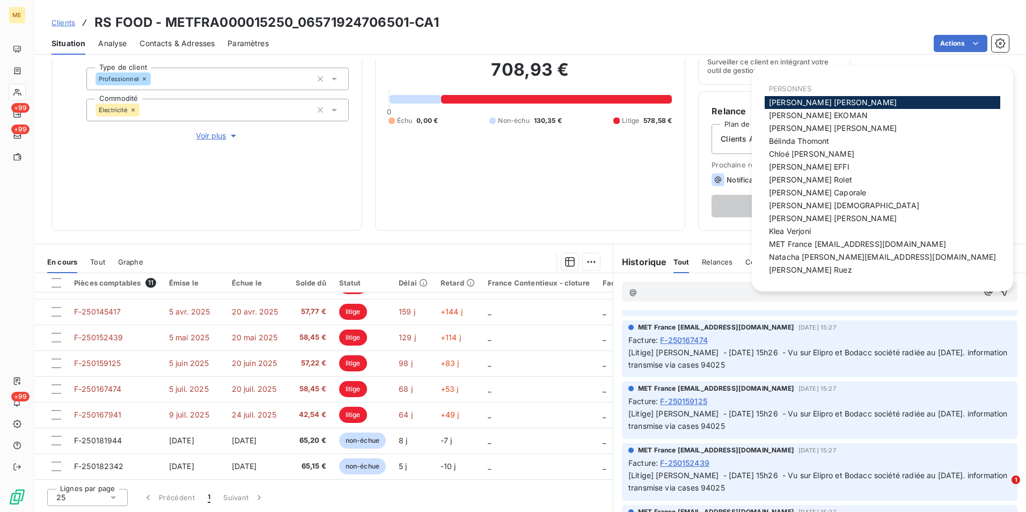
scroll to position [53, 0]
click at [682, 245] on span "MET France [EMAIL_ADDRESS][DOMAIN_NAME]" at bounding box center [857, 243] width 177 height 9
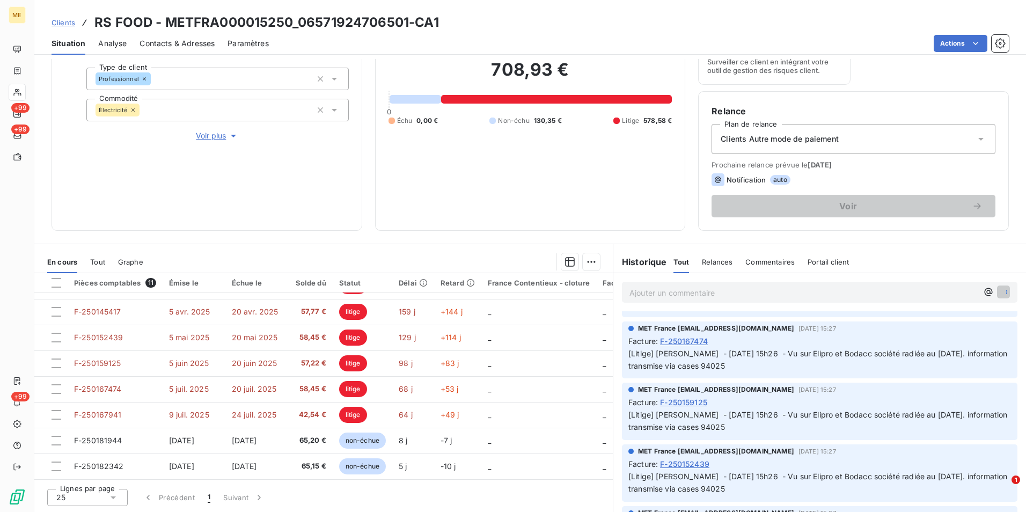
scroll to position [92, 0]
